Goal: Task Accomplishment & Management: Manage account settings

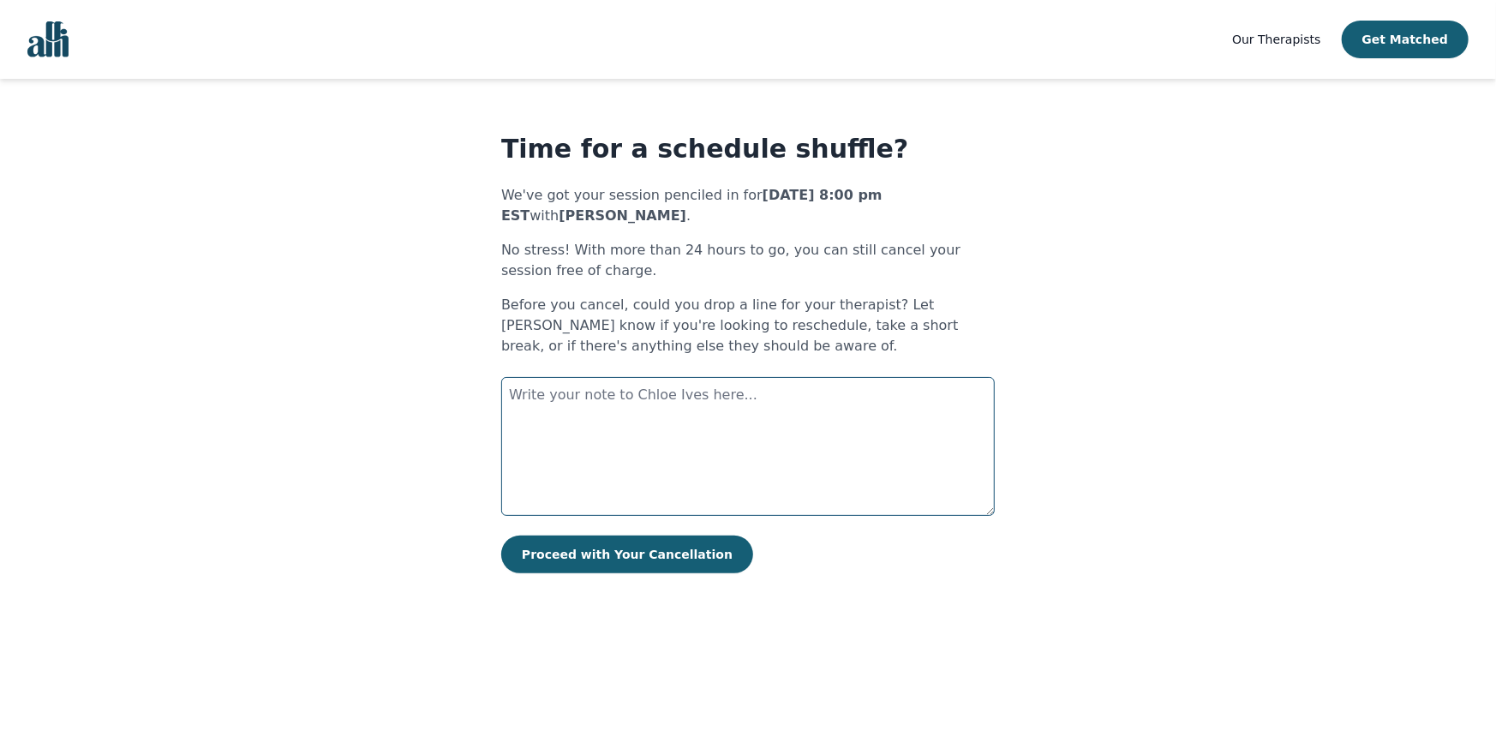
click at [526, 392] on textarea at bounding box center [748, 446] width 494 height 139
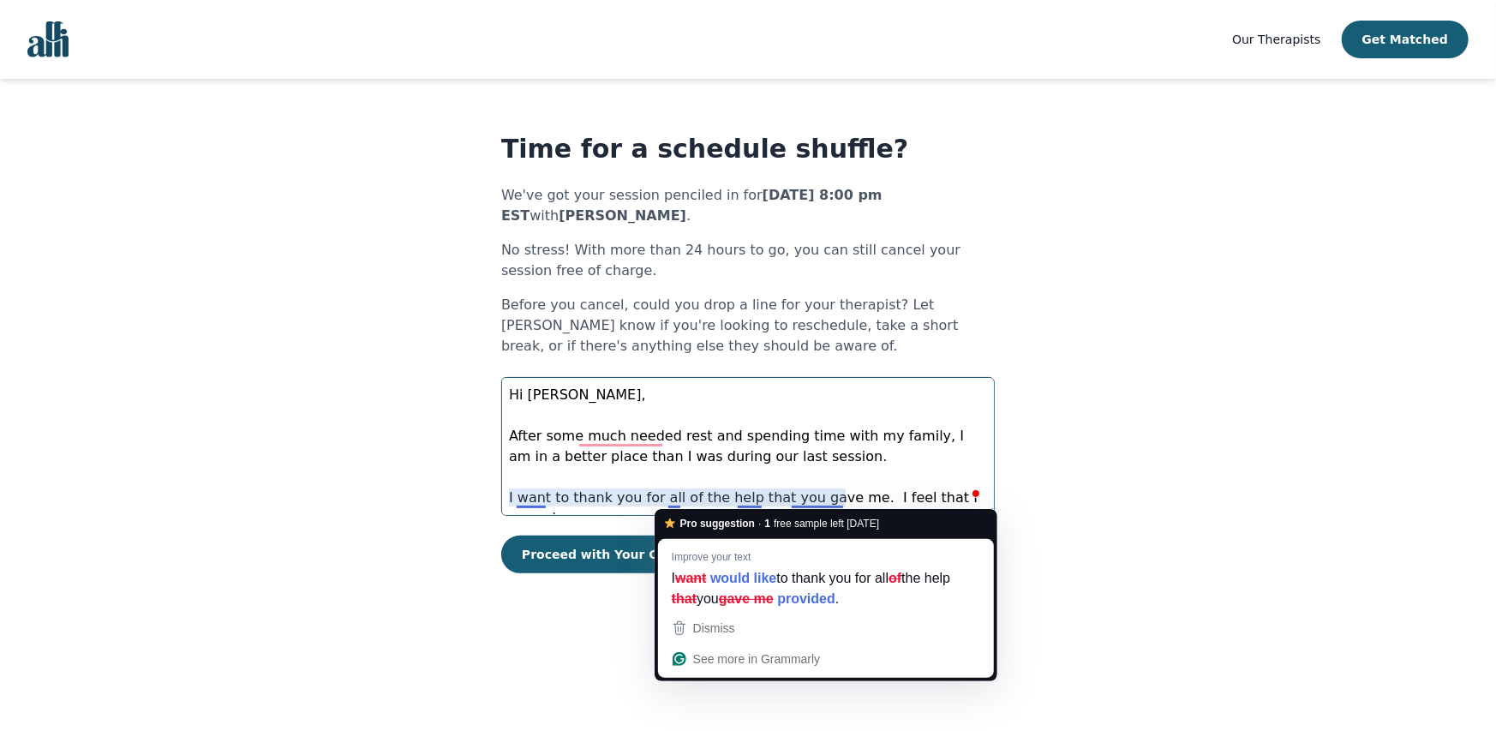
click at [680, 499] on textarea "Hi [PERSON_NAME], After some much needed rest and spending time with my family,…" at bounding box center [748, 446] width 494 height 139
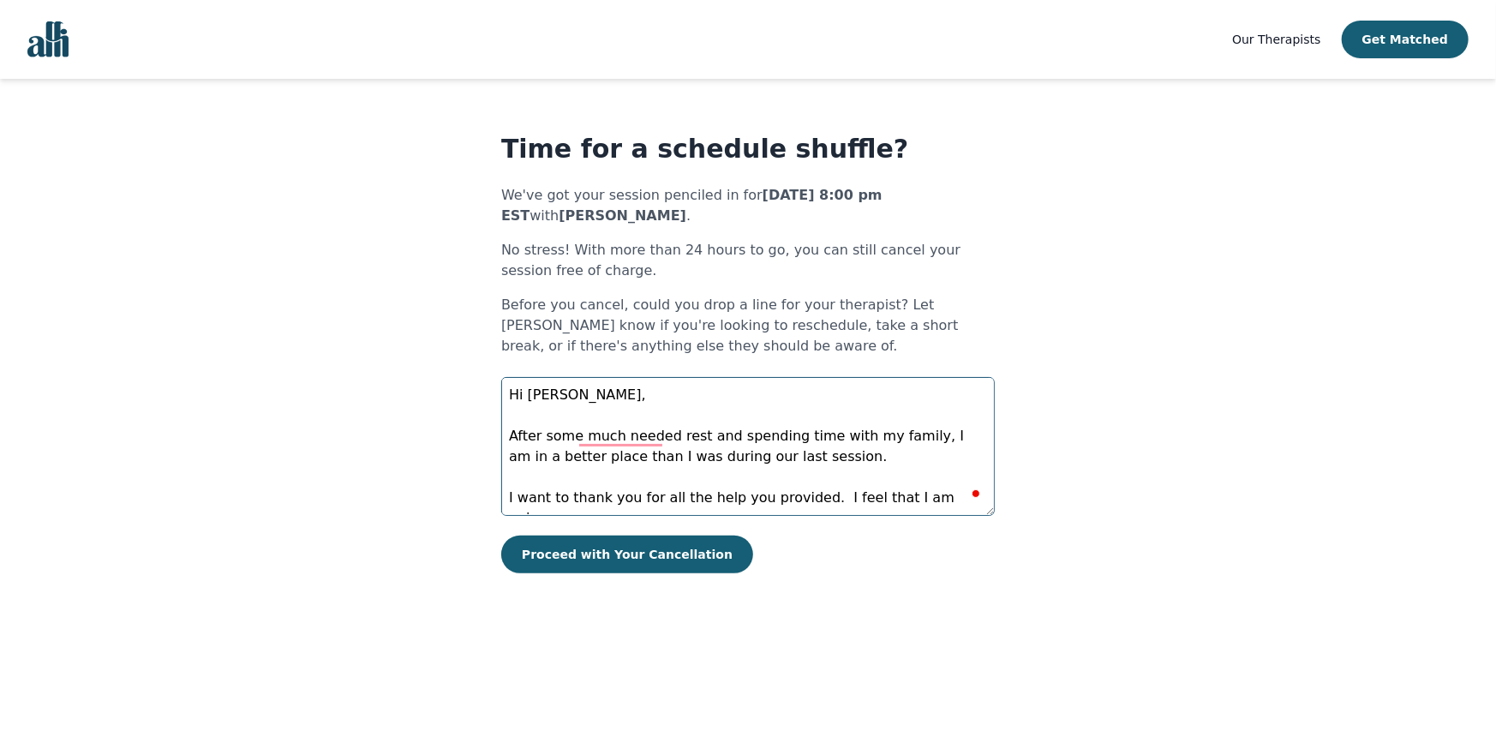
click at [936, 499] on textarea "Hi [PERSON_NAME], After some much needed rest and spending time with my family,…" at bounding box center [748, 446] width 494 height 139
click at [716, 500] on textarea "Hi [PERSON_NAME], After some much-needed rest and spending time with my family,…" at bounding box center [748, 446] width 494 height 139
click at [968, 505] on span at bounding box center [963, 494] width 15 height 24
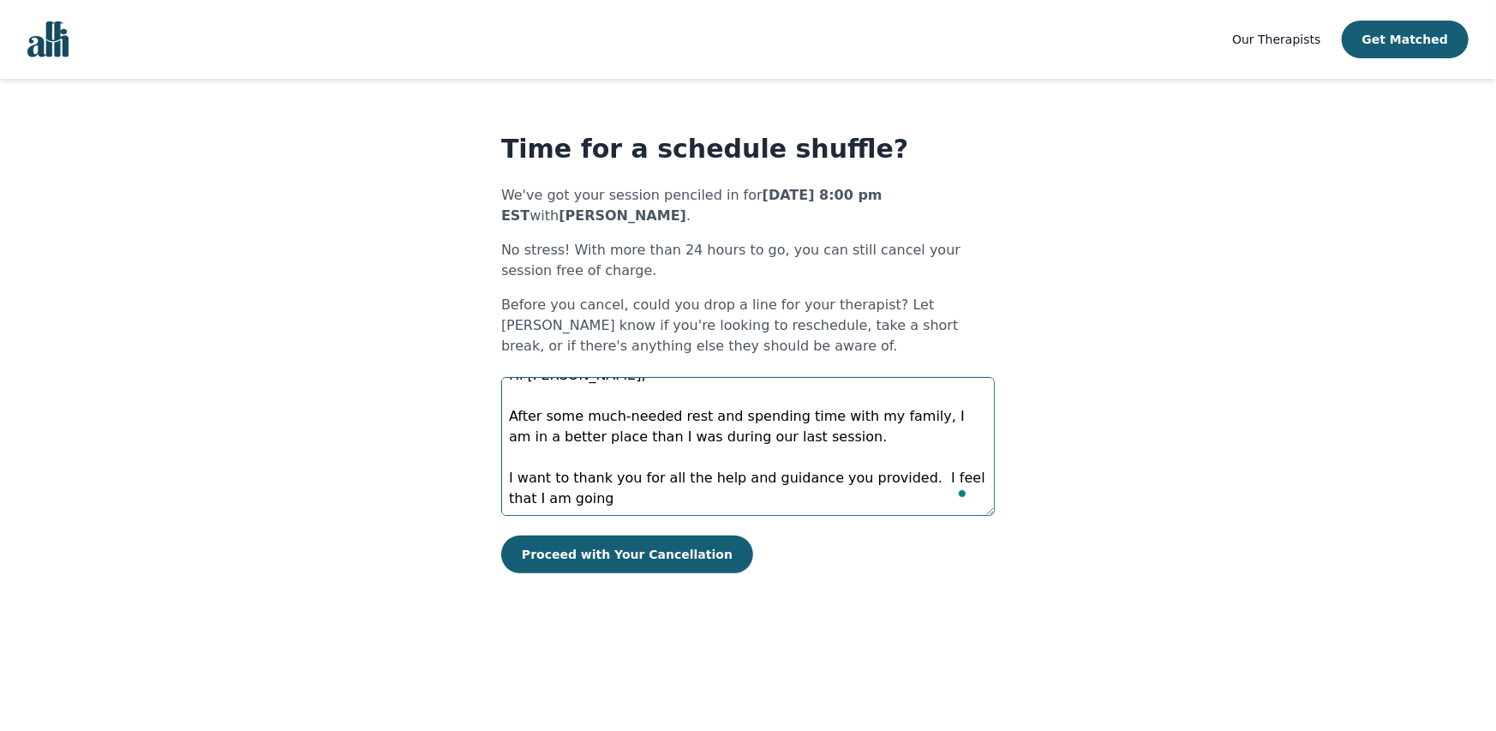
click at [572, 504] on textarea "Hi [PERSON_NAME], After some much-needed rest and spending time with my family,…" at bounding box center [748, 446] width 494 height 139
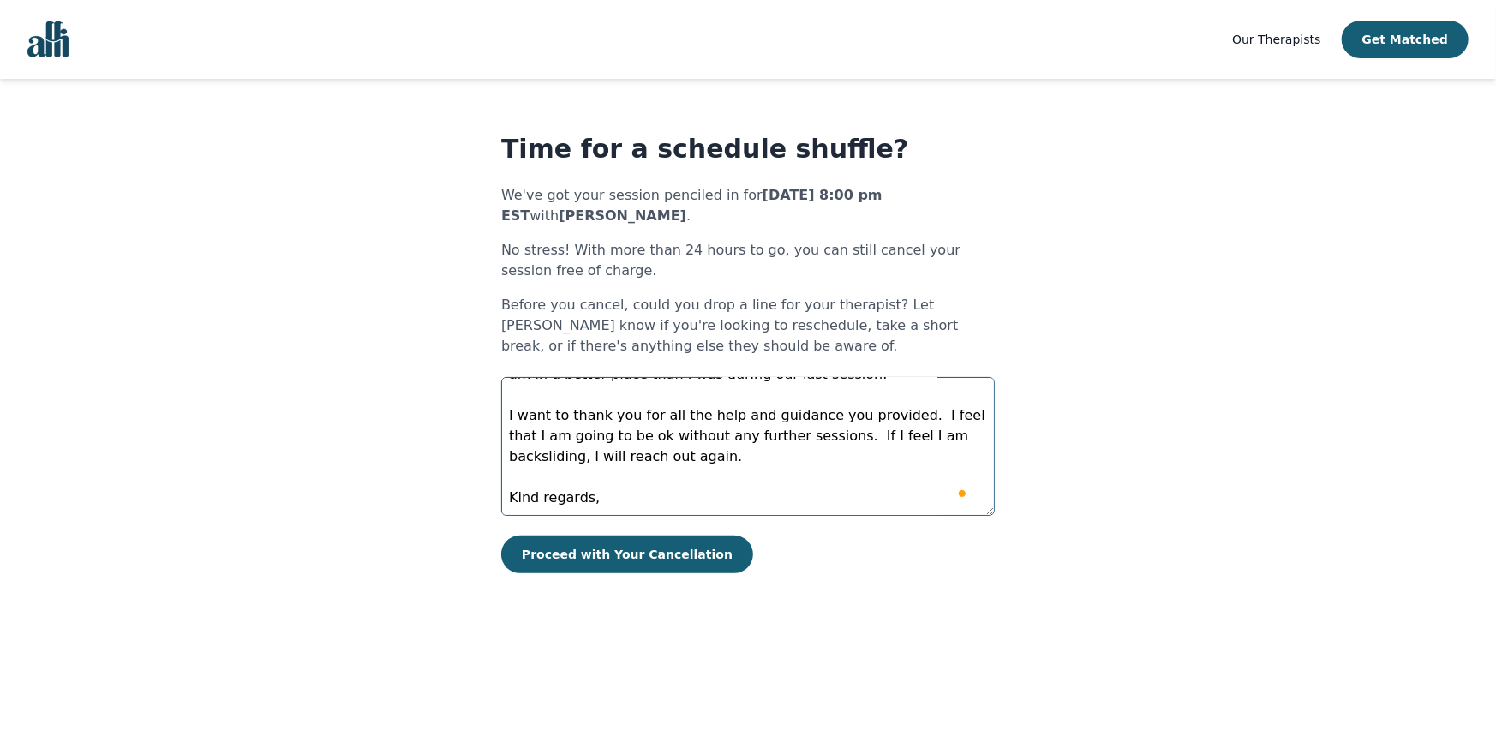
scroll to position [115, 0]
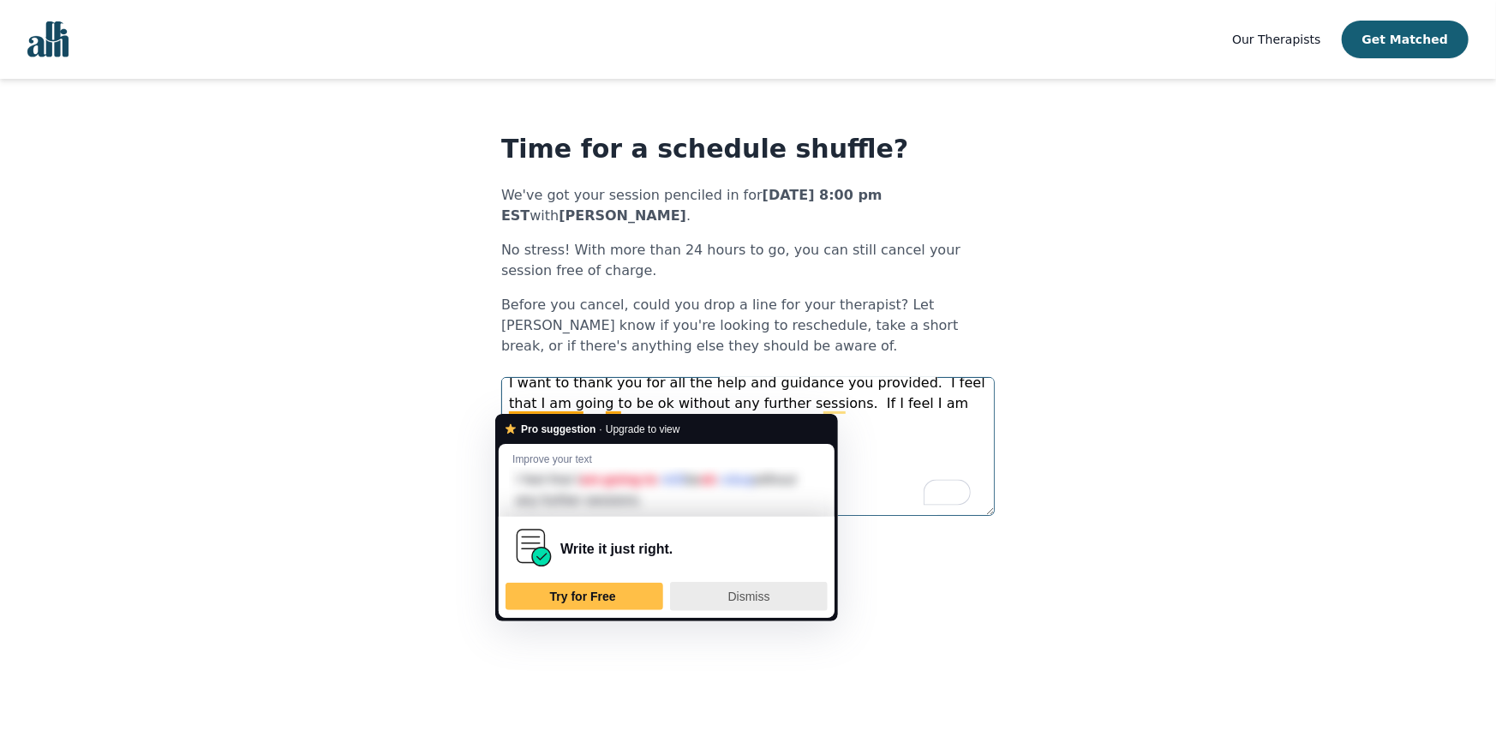
click at [741, 596] on span "Dismiss" at bounding box center [749, 597] width 42 height 14
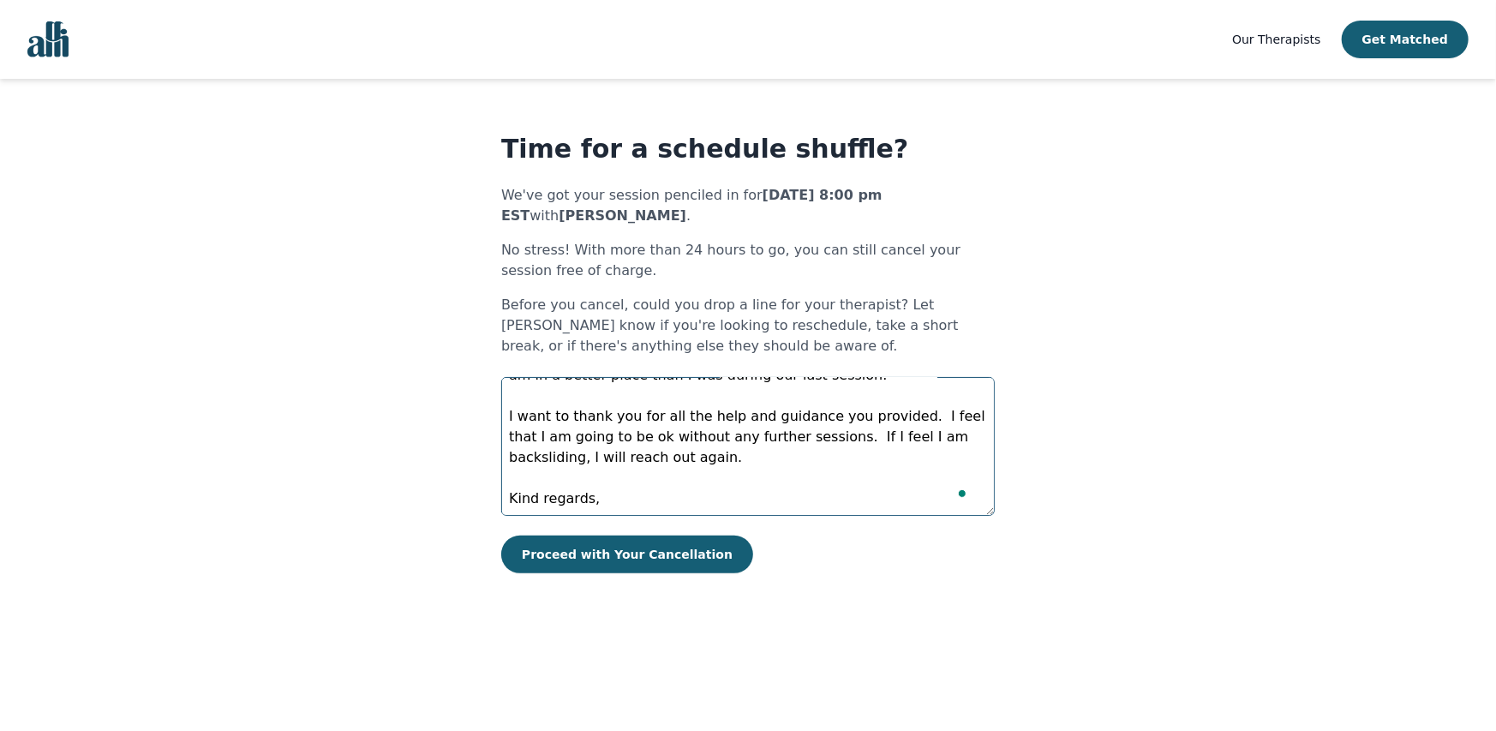
scroll to position [0, 0]
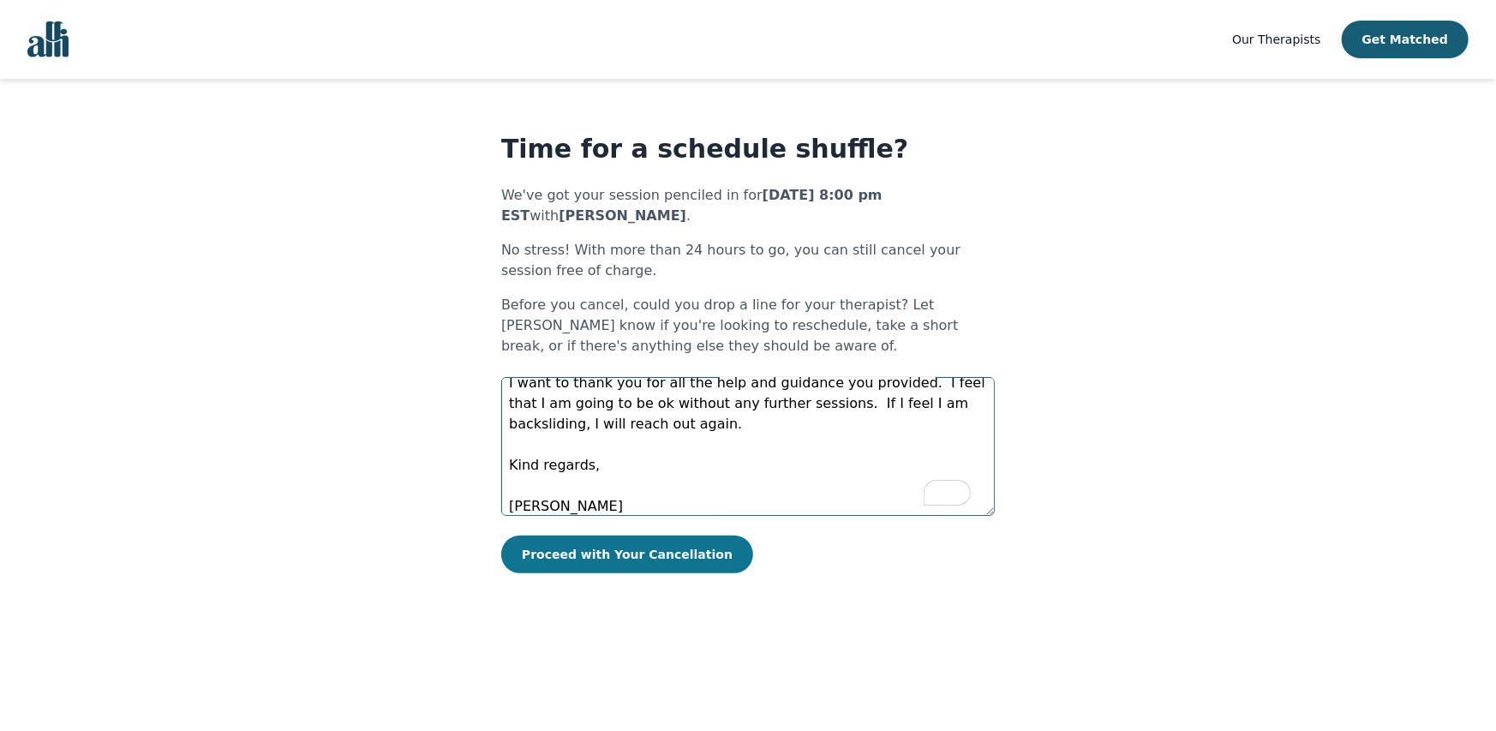
type textarea "Hi [PERSON_NAME], After some much-needed rest and spending time with my family,…"
click at [633, 553] on button "Proceed with Your Cancellation" at bounding box center [627, 555] width 252 height 38
